Goal: Information Seeking & Learning: Learn about a topic

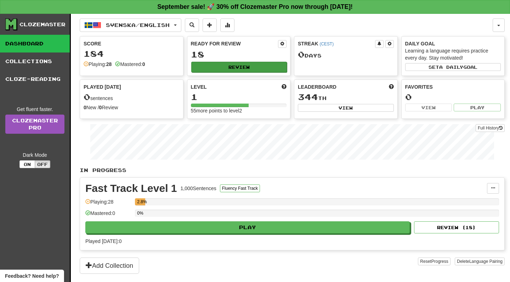
click at [269, 67] on button "Review" at bounding box center [239, 67] width 96 height 11
select select "**"
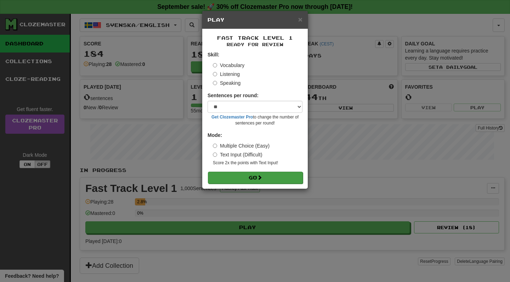
click at [244, 178] on button "Go" at bounding box center [255, 177] width 95 height 12
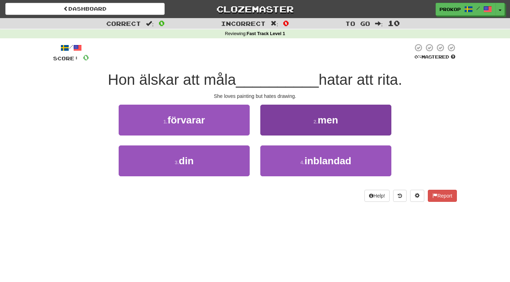
click at [299, 120] on button "2 . men" at bounding box center [325, 120] width 131 height 31
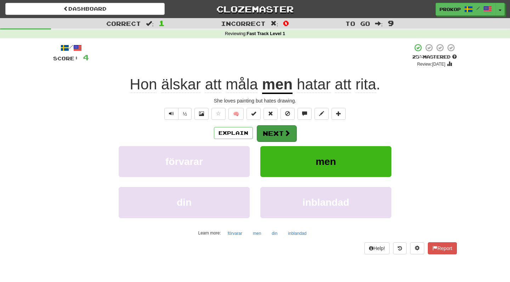
click at [279, 131] on button "Next" at bounding box center [277, 133] width 40 height 16
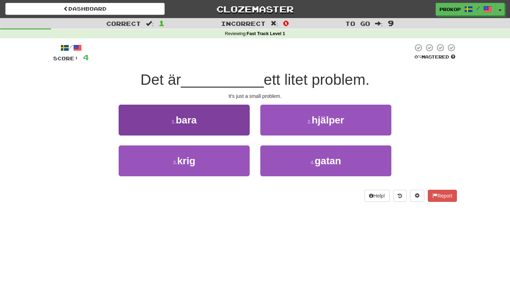
click at [233, 120] on button "1 . bara" at bounding box center [184, 120] width 131 height 31
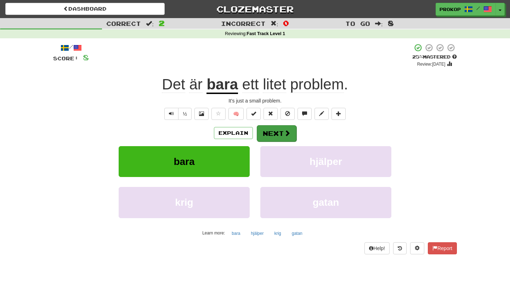
click at [266, 133] on button "Next" at bounding box center [277, 133] width 40 height 16
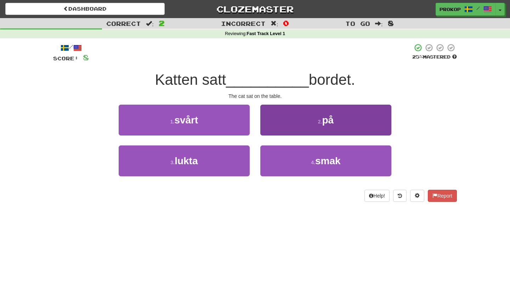
click at [303, 129] on button "2 . på" at bounding box center [325, 120] width 131 height 31
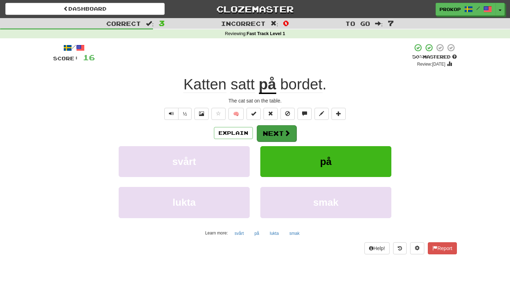
click at [275, 133] on button "Next" at bounding box center [277, 133] width 40 height 16
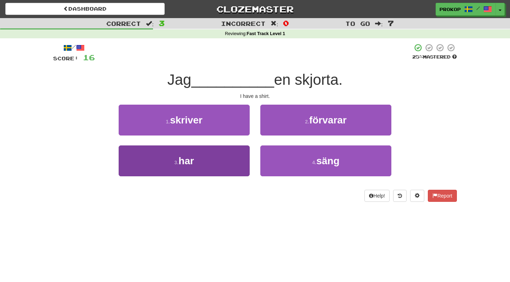
click at [220, 162] on button "3 . har" at bounding box center [184, 160] width 131 height 31
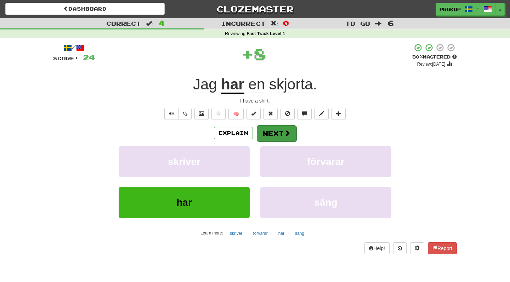
click at [267, 134] on button "Next" at bounding box center [277, 133] width 40 height 16
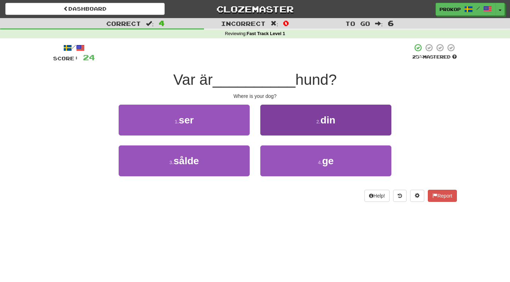
click at [299, 128] on button "2 . din" at bounding box center [325, 120] width 131 height 31
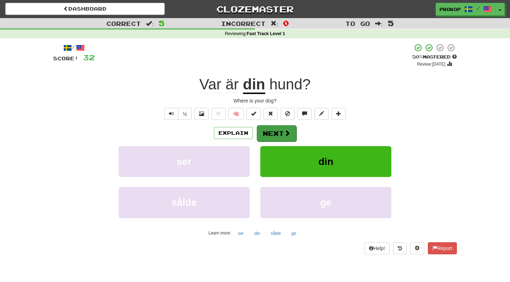
click at [288, 133] on span at bounding box center [287, 133] width 6 height 6
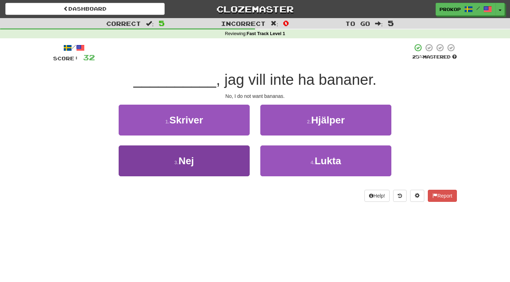
click at [222, 162] on button "3 . Nej" at bounding box center [184, 160] width 131 height 31
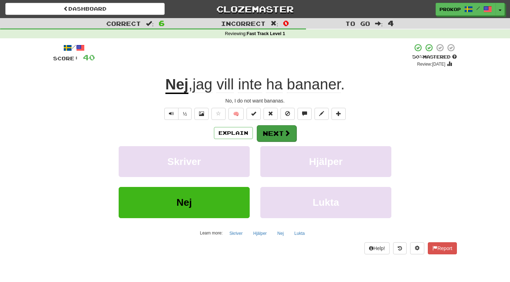
click at [266, 131] on button "Next" at bounding box center [277, 133] width 40 height 16
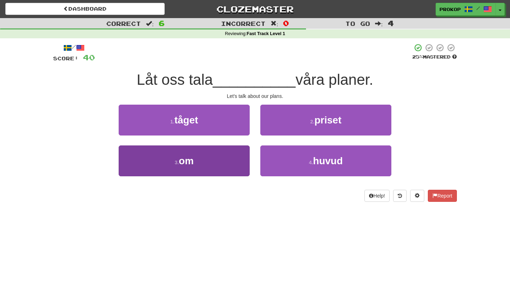
click at [221, 165] on button "3 . om" at bounding box center [184, 160] width 131 height 31
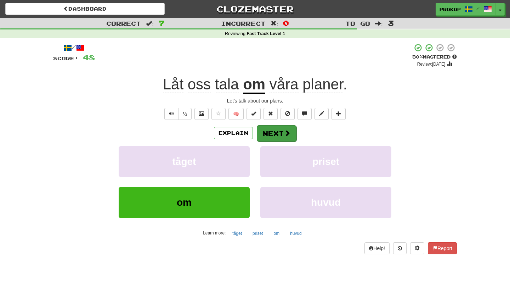
click at [286, 135] on span at bounding box center [287, 133] width 6 height 6
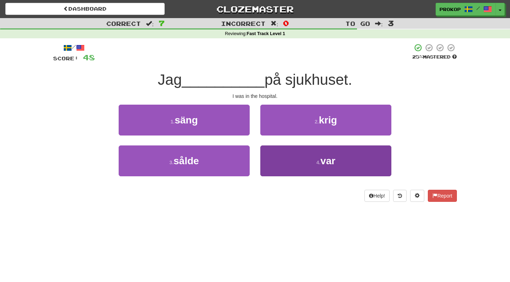
click at [329, 160] on span "var" at bounding box center [328, 160] width 15 height 11
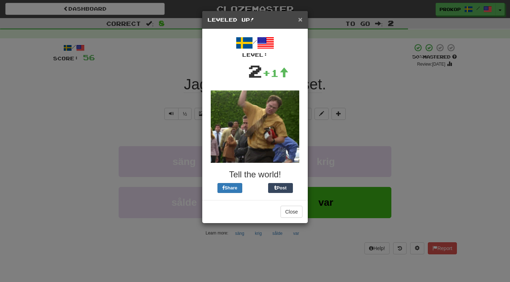
click at [300, 21] on span "×" at bounding box center [300, 19] width 4 height 8
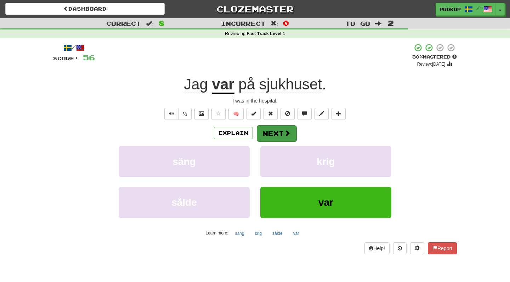
click at [280, 137] on button "Next" at bounding box center [277, 133] width 40 height 16
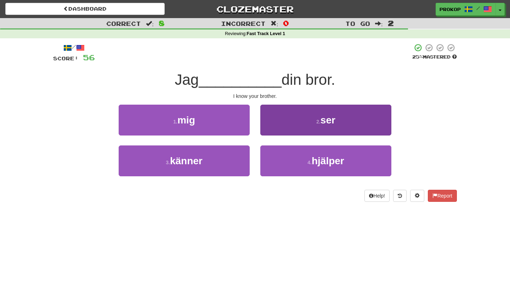
click at [295, 126] on button "2 . ser" at bounding box center [325, 120] width 131 height 31
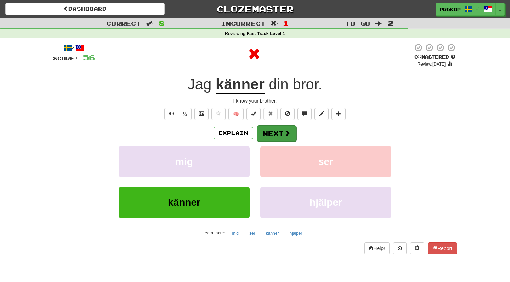
click at [281, 129] on button "Next" at bounding box center [277, 133] width 40 height 16
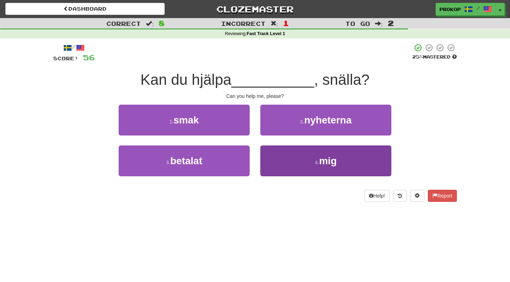
click at [286, 155] on button "4 . mig" at bounding box center [325, 160] width 131 height 31
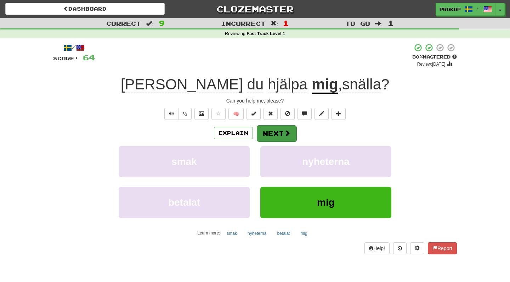
click at [282, 126] on button "Next" at bounding box center [277, 133] width 40 height 16
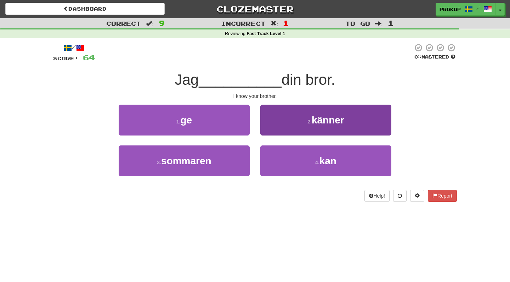
click at [302, 129] on button "2 . känner" at bounding box center [325, 120] width 131 height 31
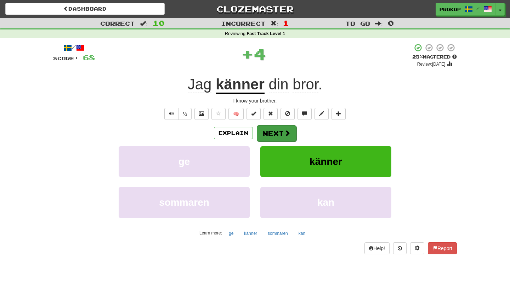
click at [271, 135] on button "Next" at bounding box center [277, 133] width 40 height 16
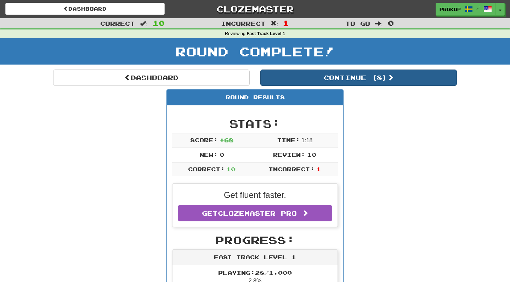
click at [308, 80] on button "Continue ( 8 )" at bounding box center [358, 77] width 197 height 16
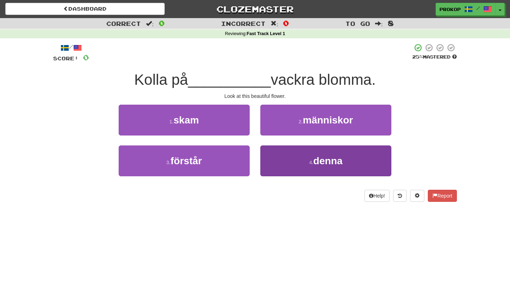
click at [288, 167] on button "4 . denna" at bounding box center [325, 160] width 131 height 31
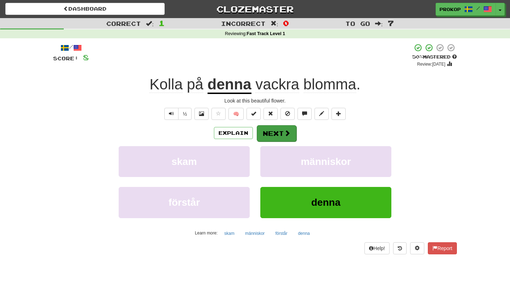
click at [278, 137] on button "Next" at bounding box center [277, 133] width 40 height 16
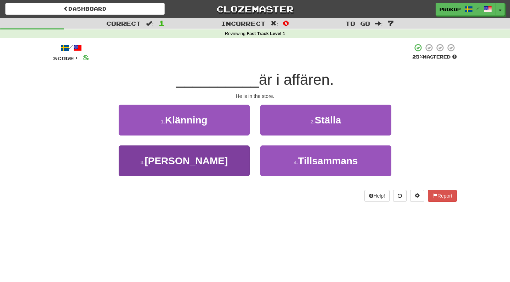
click at [226, 158] on button "3 . Han" at bounding box center [184, 160] width 131 height 31
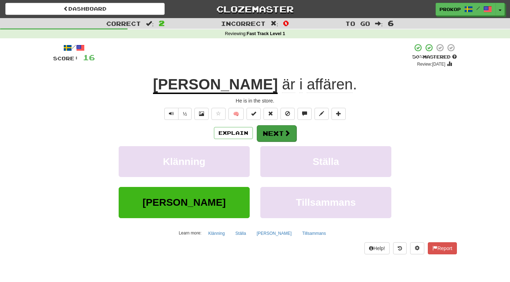
click at [288, 135] on span at bounding box center [287, 133] width 6 height 6
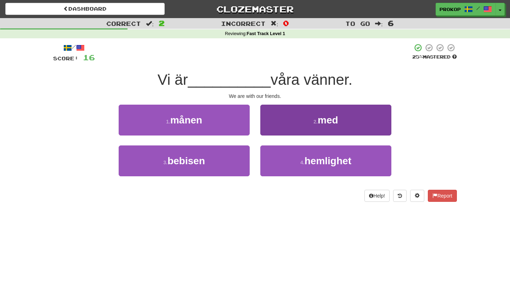
click at [297, 124] on button "2 . med" at bounding box center [325, 120] width 131 height 31
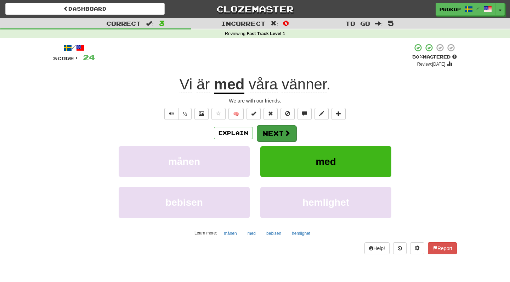
click at [285, 131] on span at bounding box center [287, 133] width 6 height 6
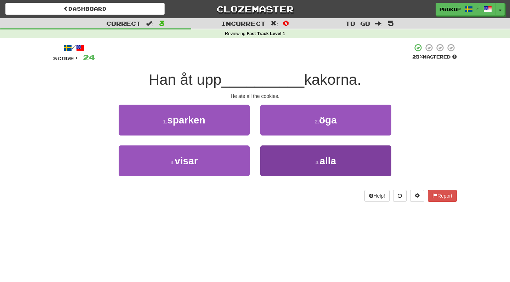
click at [292, 156] on button "4 . alla" at bounding box center [325, 160] width 131 height 31
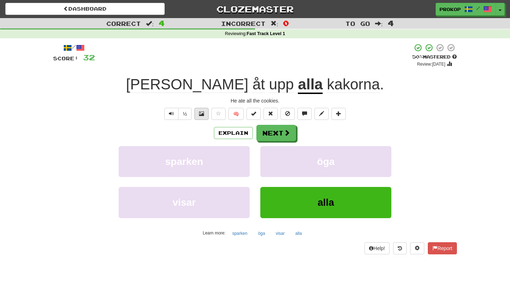
click at [202, 114] on span at bounding box center [201, 113] width 5 height 5
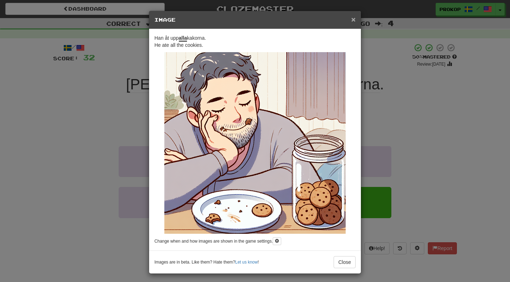
click at [354, 19] on span "×" at bounding box center [354, 19] width 4 height 8
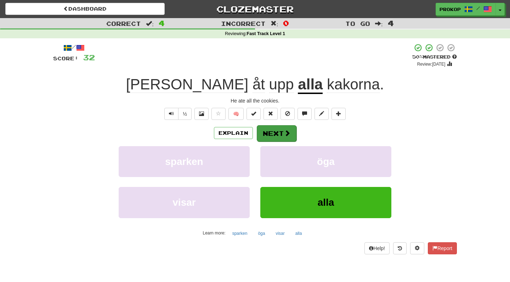
click at [279, 136] on button "Next" at bounding box center [277, 133] width 40 height 16
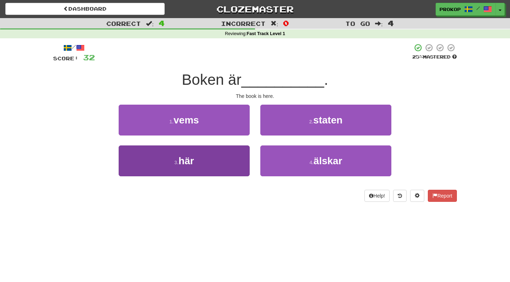
click at [227, 169] on button "3 . här" at bounding box center [184, 160] width 131 height 31
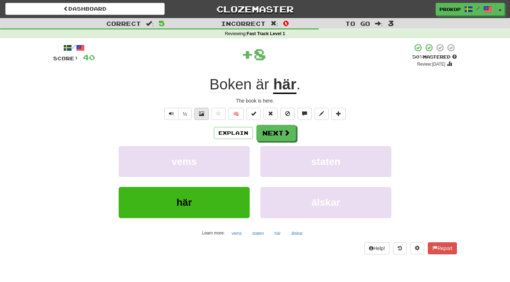
click at [202, 112] on span at bounding box center [201, 113] width 5 height 5
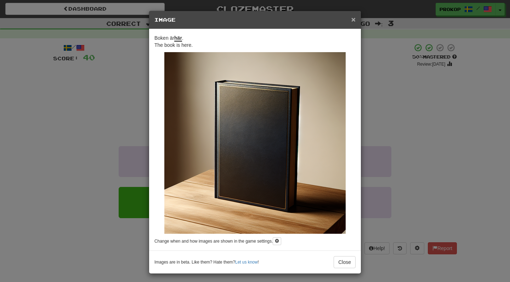
click at [354, 21] on span "×" at bounding box center [354, 19] width 4 height 8
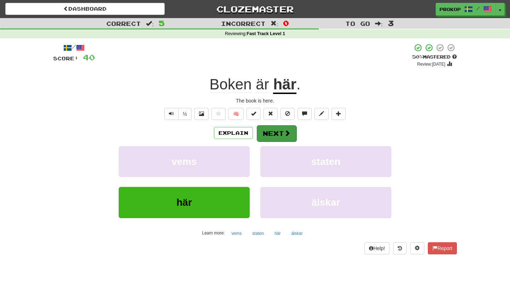
click at [274, 137] on button "Next" at bounding box center [277, 133] width 40 height 16
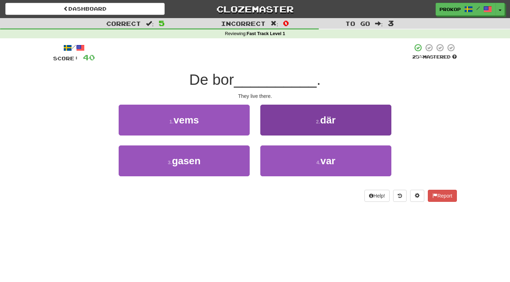
click at [287, 128] on button "2 . där" at bounding box center [325, 120] width 131 height 31
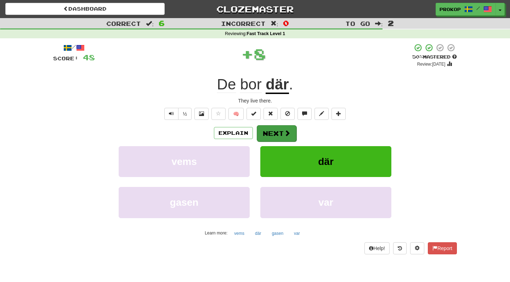
click at [282, 131] on button "Next" at bounding box center [277, 133] width 40 height 16
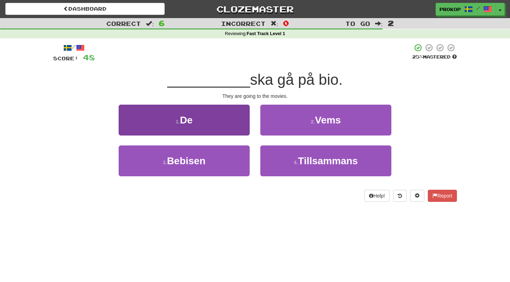
click at [238, 126] on button "1 . De" at bounding box center [184, 120] width 131 height 31
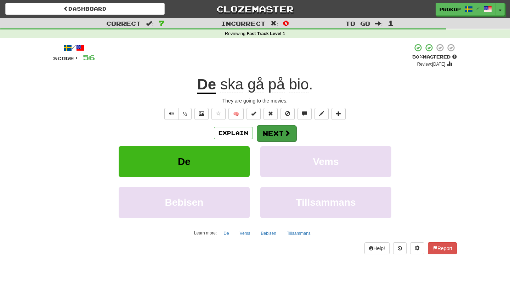
click at [269, 131] on button "Next" at bounding box center [277, 133] width 40 height 16
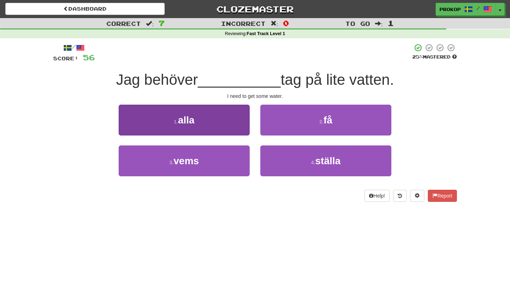
click at [240, 127] on button "1 . alla" at bounding box center [184, 120] width 131 height 31
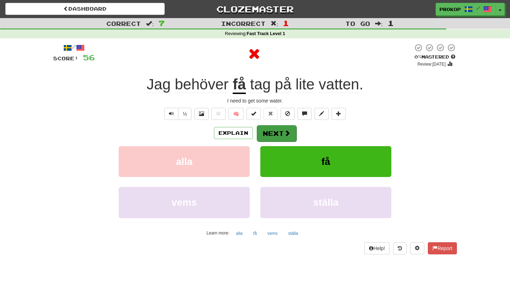
click at [260, 133] on button "Next" at bounding box center [277, 133] width 40 height 16
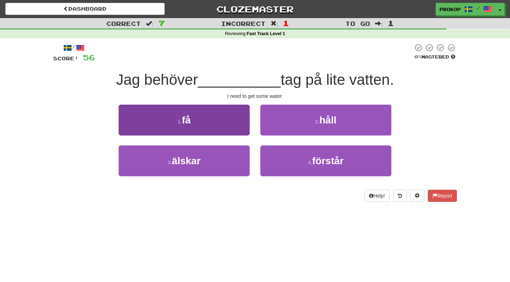
click at [243, 122] on button "1 . få" at bounding box center [184, 120] width 131 height 31
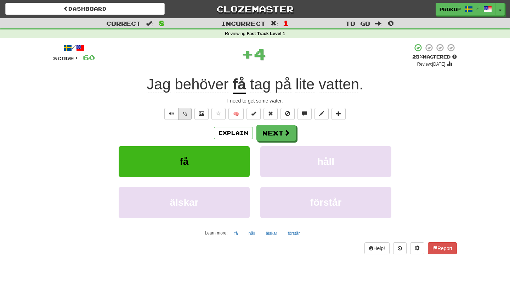
click at [187, 114] on button "½" at bounding box center [184, 114] width 13 height 12
click at [274, 130] on button "Next" at bounding box center [277, 133] width 40 height 16
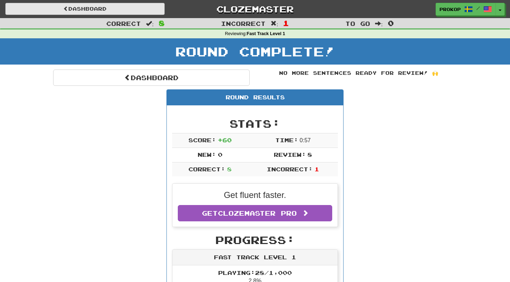
click at [150, 12] on link "Dashboard" at bounding box center [84, 9] width 159 height 12
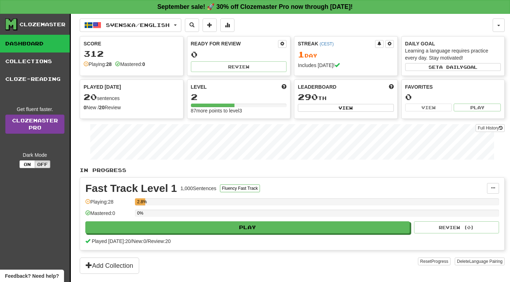
click at [46, 125] on link "Clozemaster Pro" at bounding box center [34, 123] width 59 height 19
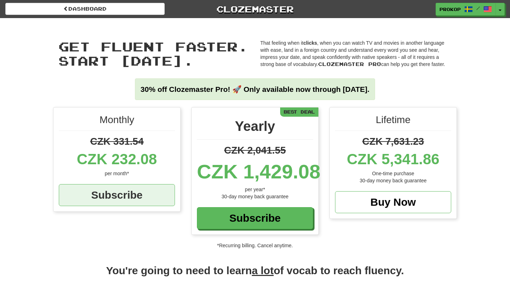
click at [120, 199] on div "Subscribe" at bounding box center [117, 195] width 116 height 22
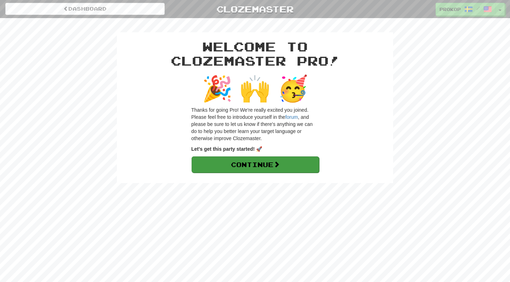
click at [287, 161] on link "Continue" at bounding box center [256, 164] width 128 height 16
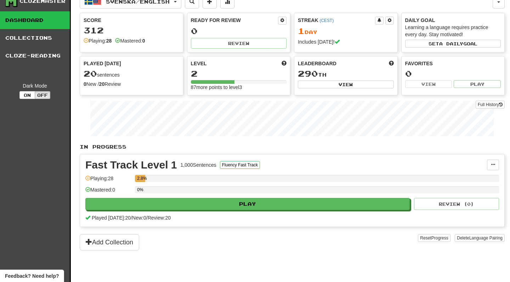
scroll to position [18, 0]
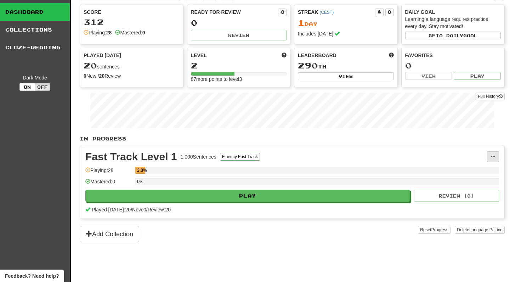
click at [490, 161] on button at bounding box center [493, 156] width 12 height 11
click at [477, 168] on span "Manage Sentences" at bounding box center [463, 170] width 43 height 6
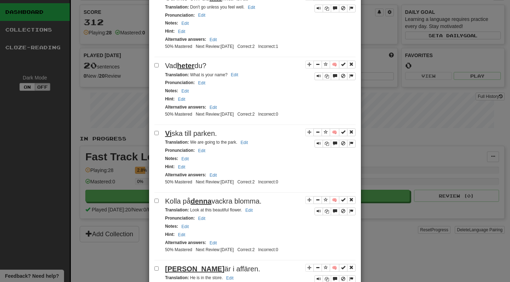
scroll to position [756, 0]
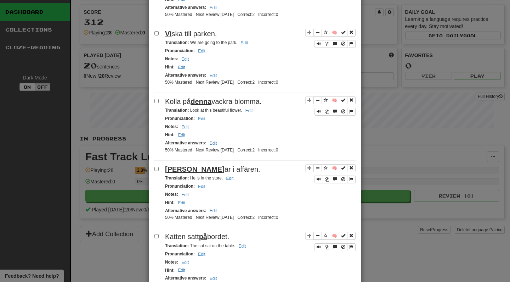
click at [423, 235] on div "**********" at bounding box center [255, 141] width 510 height 282
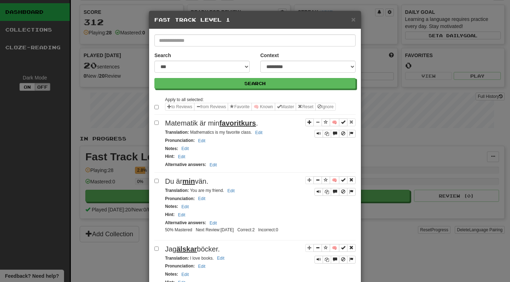
scroll to position [0, 0]
click at [354, 19] on span "×" at bounding box center [354, 19] width 4 height 8
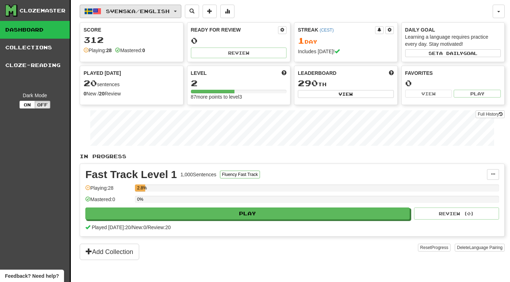
click at [178, 13] on button "Svenska / English" at bounding box center [131, 11] width 102 height 13
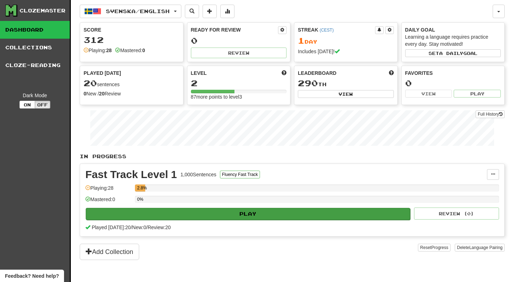
click at [262, 214] on button "Play" at bounding box center [248, 214] width 325 height 12
select select "**"
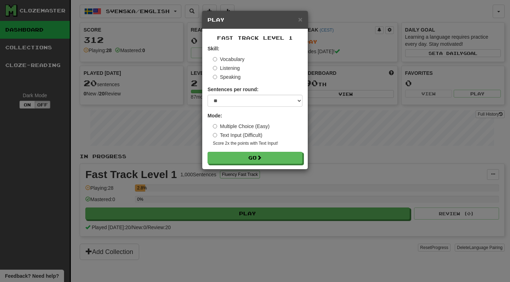
click at [268, 107] on form "Skill: Vocabulary Listening Speaking Sentences per round: * ** ** ** ** ** *** …" at bounding box center [255, 104] width 95 height 119
click at [281, 161] on button "Go" at bounding box center [255, 158] width 95 height 12
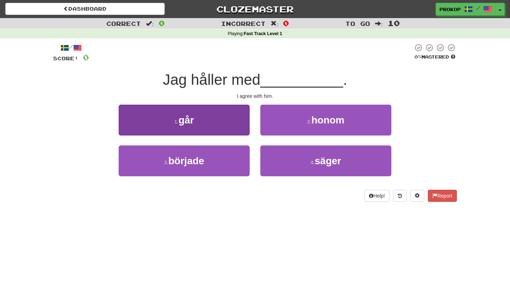
click at [213, 114] on button "1 . går" at bounding box center [184, 120] width 131 height 31
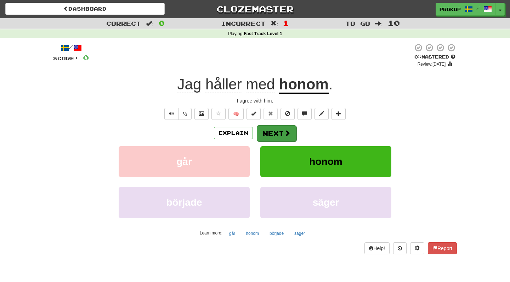
click at [265, 131] on button "Next" at bounding box center [277, 133] width 40 height 16
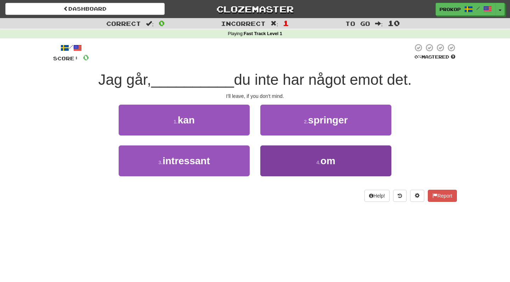
click at [269, 156] on button "4 . om" at bounding box center [325, 160] width 131 height 31
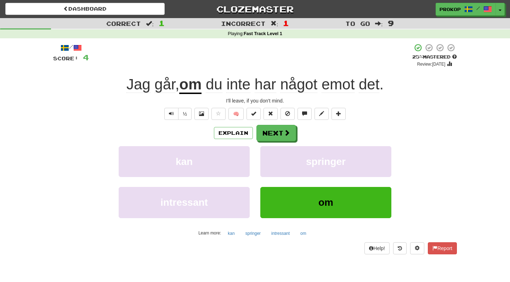
click at [266, 81] on span "har" at bounding box center [266, 84] width 22 height 17
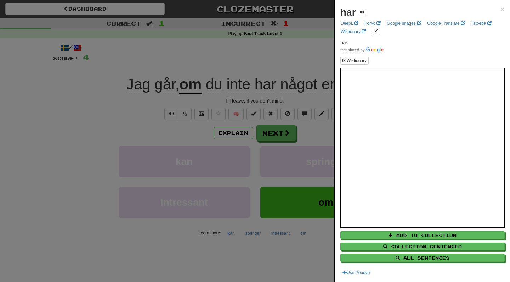
click at [288, 63] on div at bounding box center [255, 141] width 510 height 282
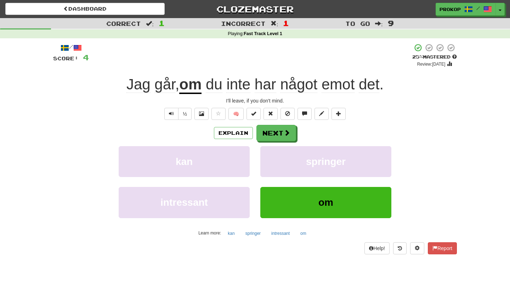
click at [299, 84] on span "något" at bounding box center [298, 84] width 37 height 17
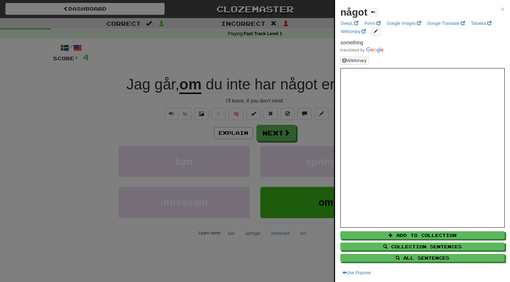
click at [291, 55] on div at bounding box center [255, 141] width 510 height 282
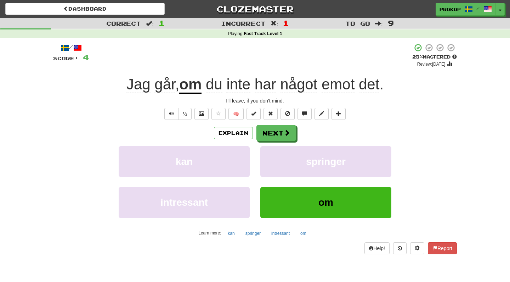
click at [372, 84] on span "det" at bounding box center [369, 84] width 21 height 17
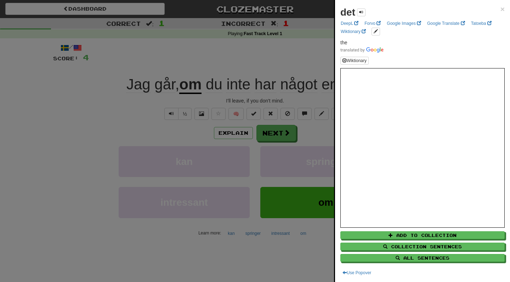
click at [279, 52] on div at bounding box center [255, 141] width 510 height 282
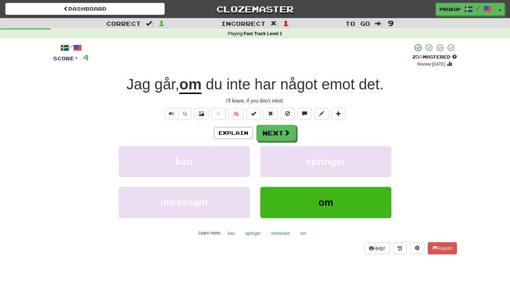
click at [333, 82] on span "emot" at bounding box center [338, 84] width 33 height 17
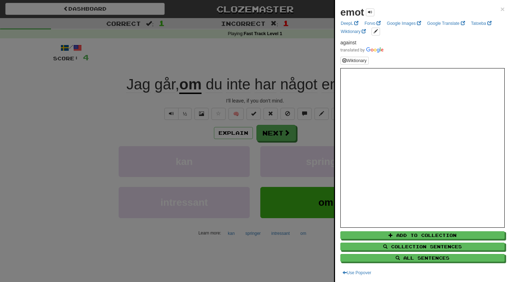
click at [298, 55] on div at bounding box center [255, 141] width 510 height 282
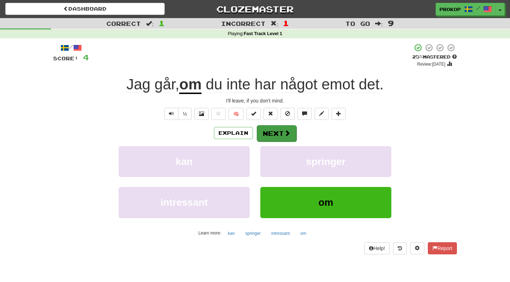
click at [272, 132] on button "Next" at bounding box center [277, 133] width 40 height 16
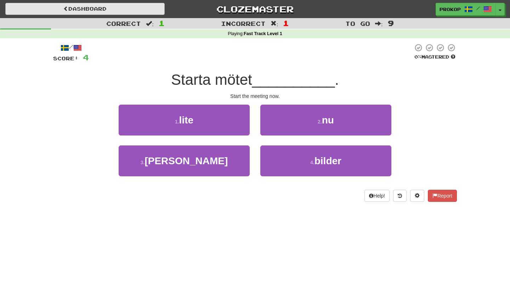
click at [141, 7] on link "Dashboard" at bounding box center [84, 9] width 159 height 12
